Goal: Find contact information: Find contact information

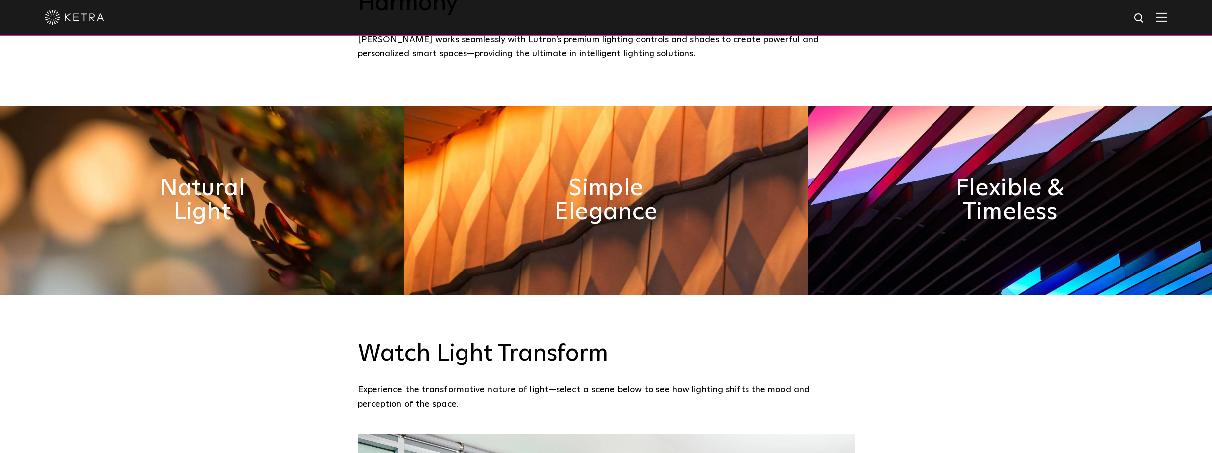
scroll to position [696, 0]
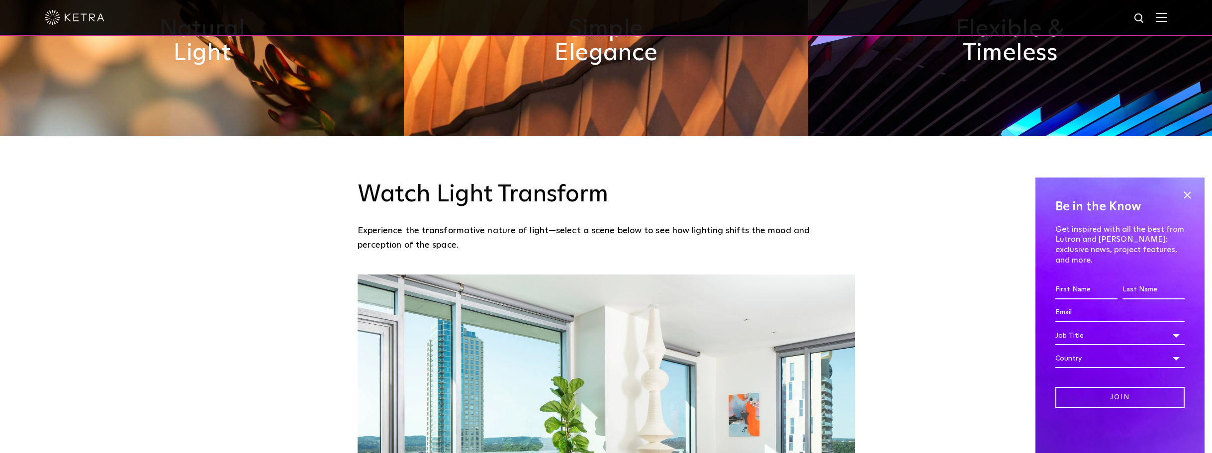
click at [1168, 17] on img at bounding box center [1162, 16] width 11 height 9
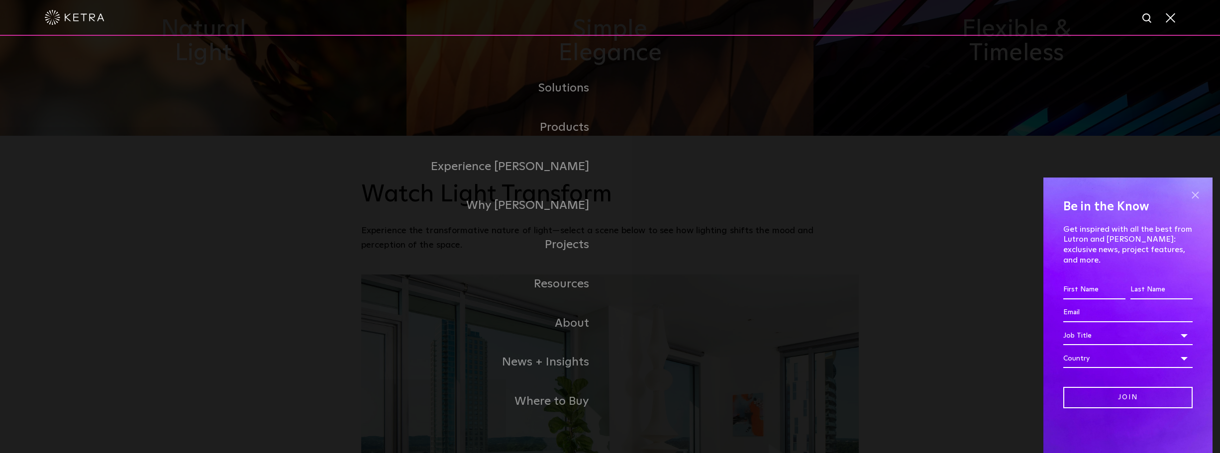
click at [1191, 202] on span at bounding box center [1195, 195] width 15 height 15
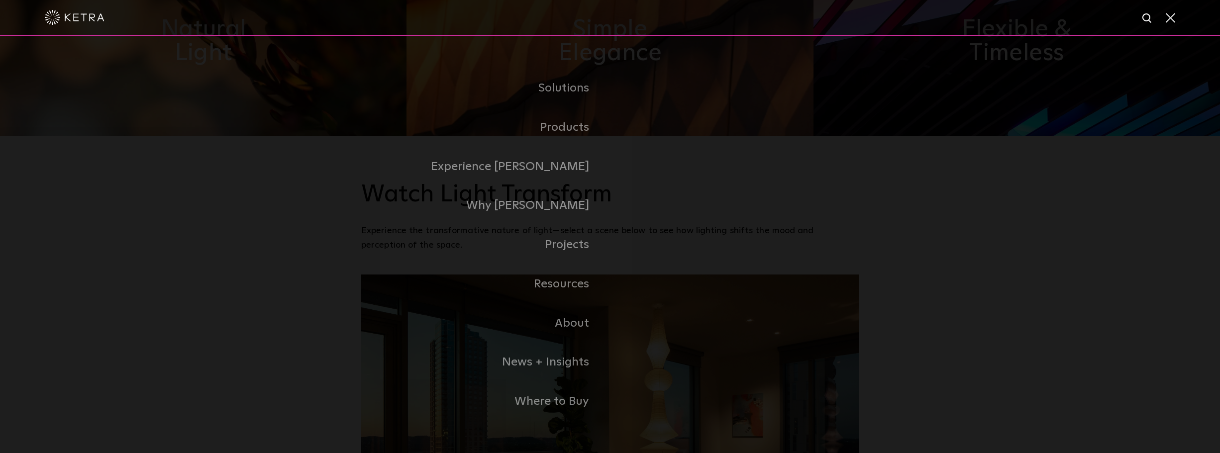
click at [1172, 27] on div at bounding box center [610, 17] width 1130 height 35
click at [1173, 21] on span at bounding box center [1169, 17] width 11 height 10
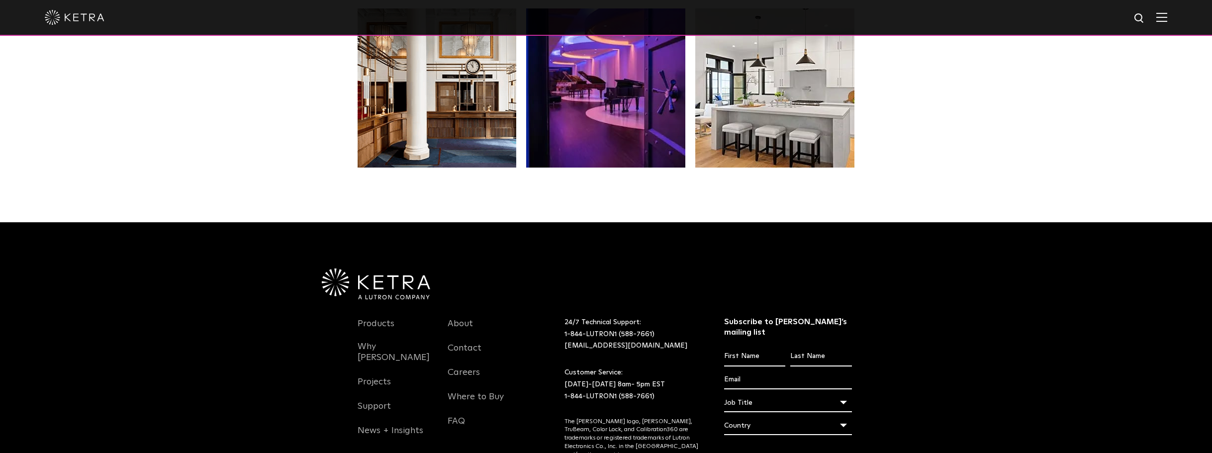
scroll to position [2092, 0]
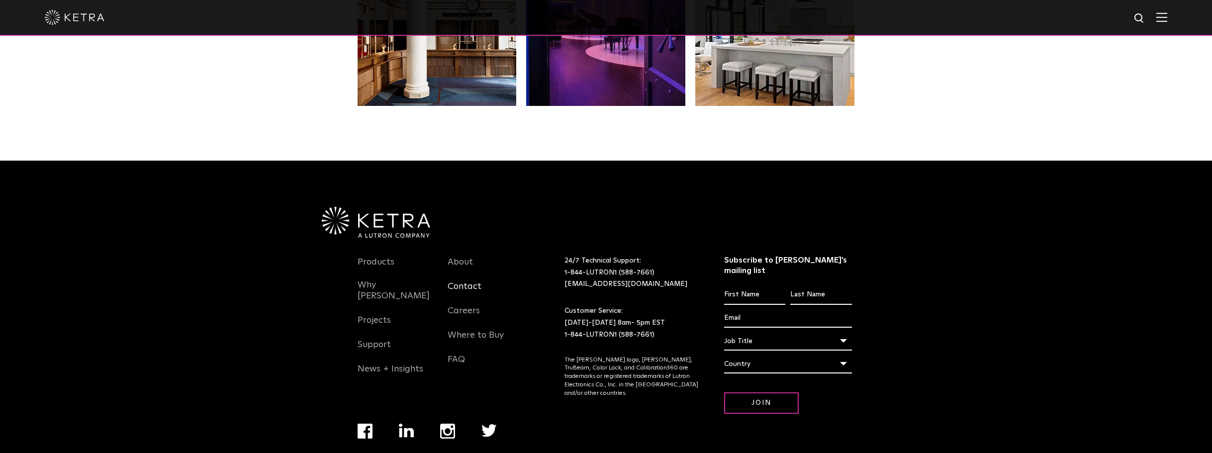
click at [468, 281] on link "Contact" at bounding box center [465, 292] width 34 height 23
drag, startPoint x: 657, startPoint y: 259, endPoint x: 554, endPoint y: 261, distance: 103.5
click at [555, 260] on div "Products Why [PERSON_NAME] Projects Support News + Insights About Contact Caree…" at bounding box center [606, 351] width 497 height 226
copy link "[EMAIL_ADDRESS][DOMAIN_NAME]"
click at [290, 189] on div "Products Why [PERSON_NAME] Projects Support News + Insights About Contact Caree…" at bounding box center [606, 325] width 1212 height 328
